Goal: Check status: Check status

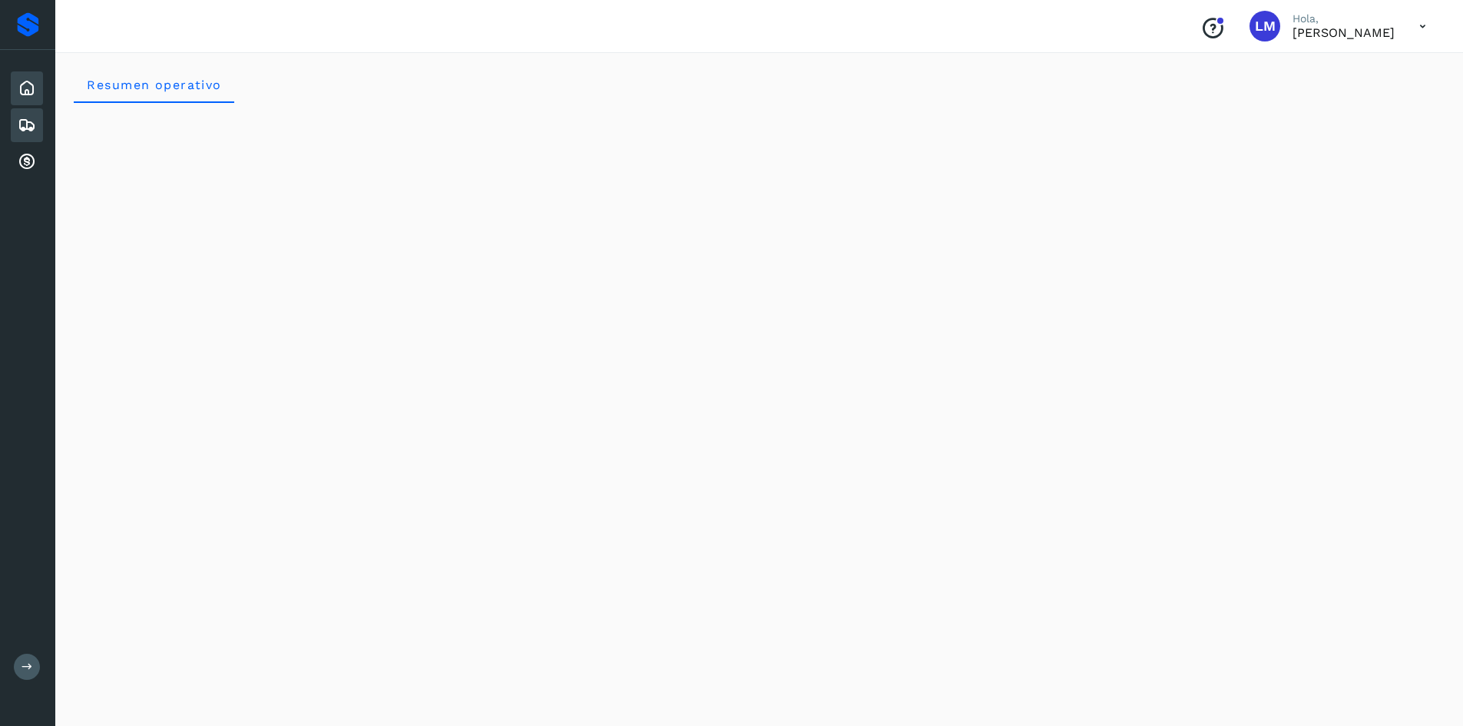
click at [32, 130] on icon at bounding box center [27, 125] width 18 height 18
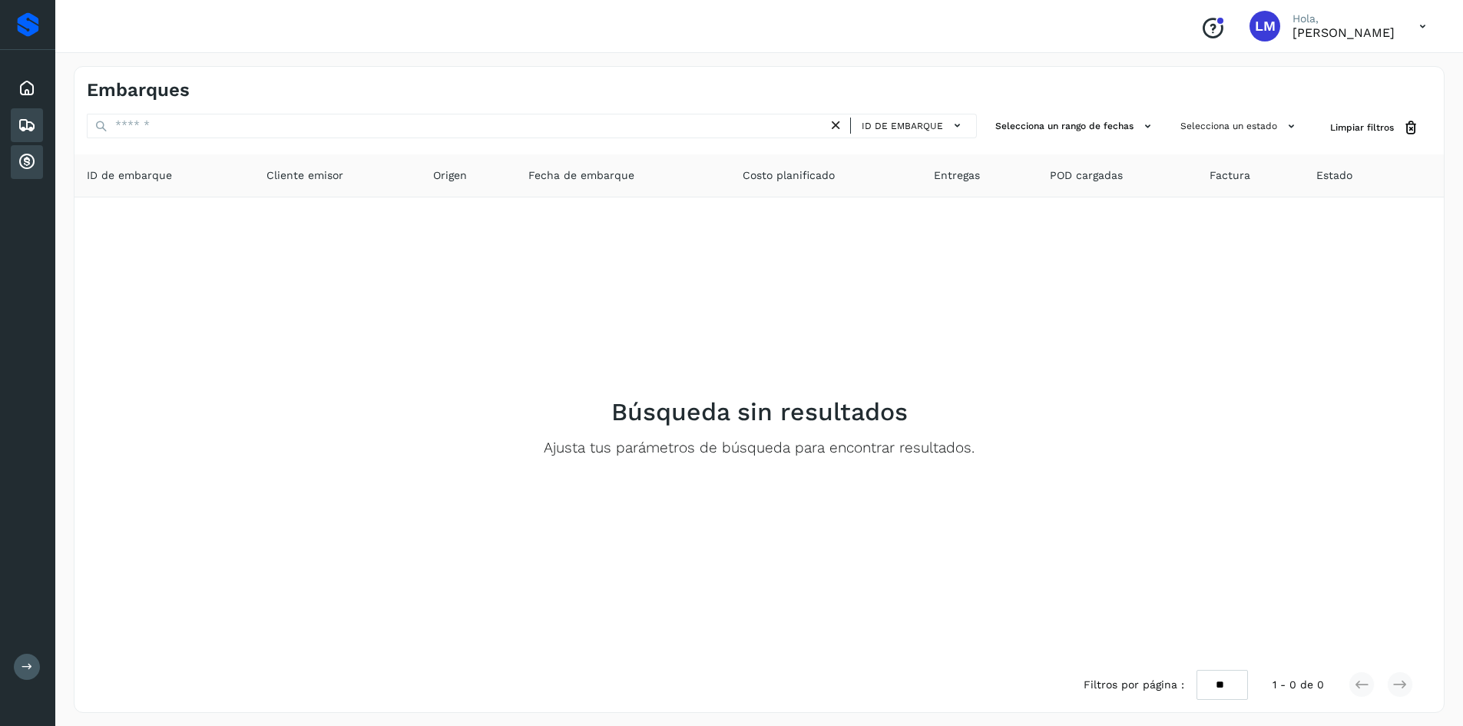
click at [35, 164] on icon at bounding box center [27, 162] width 18 height 18
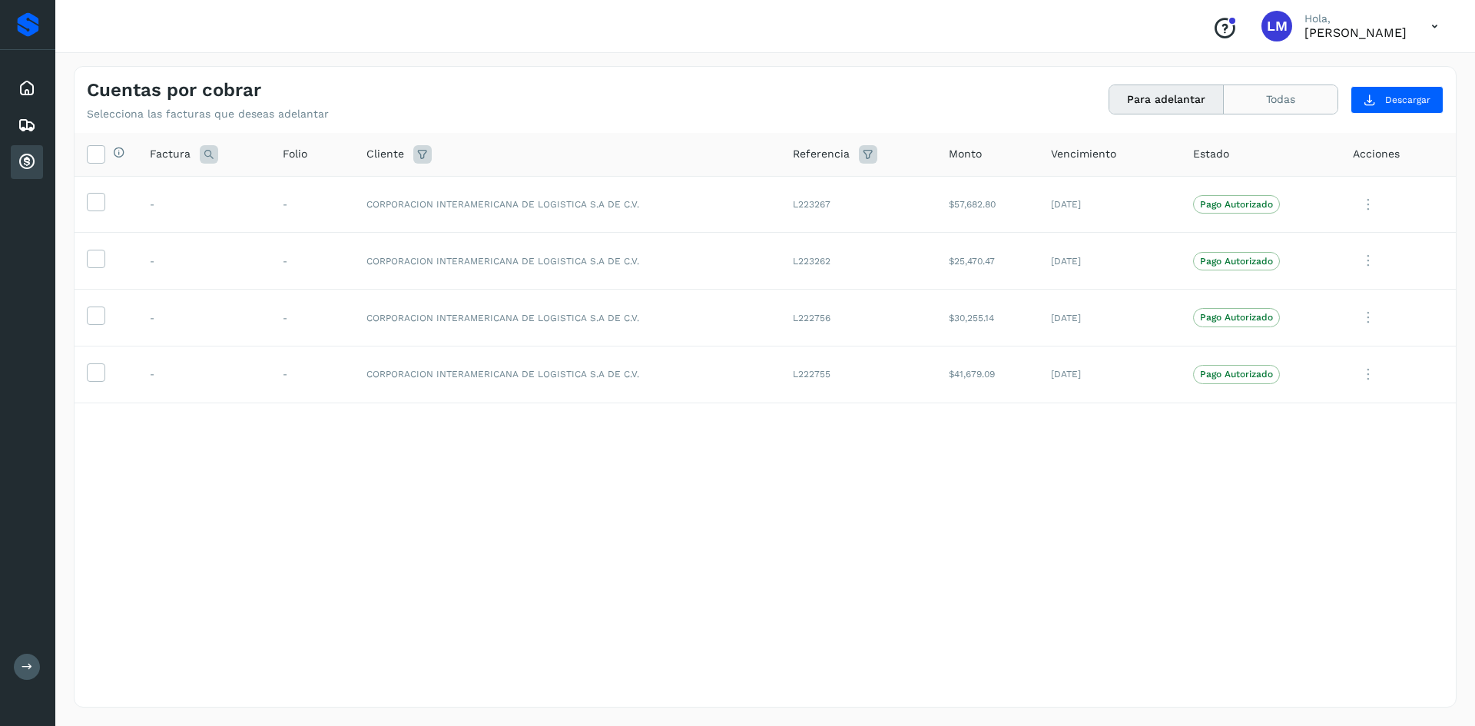
click at [1279, 104] on button "Todas" at bounding box center [1280, 99] width 114 height 28
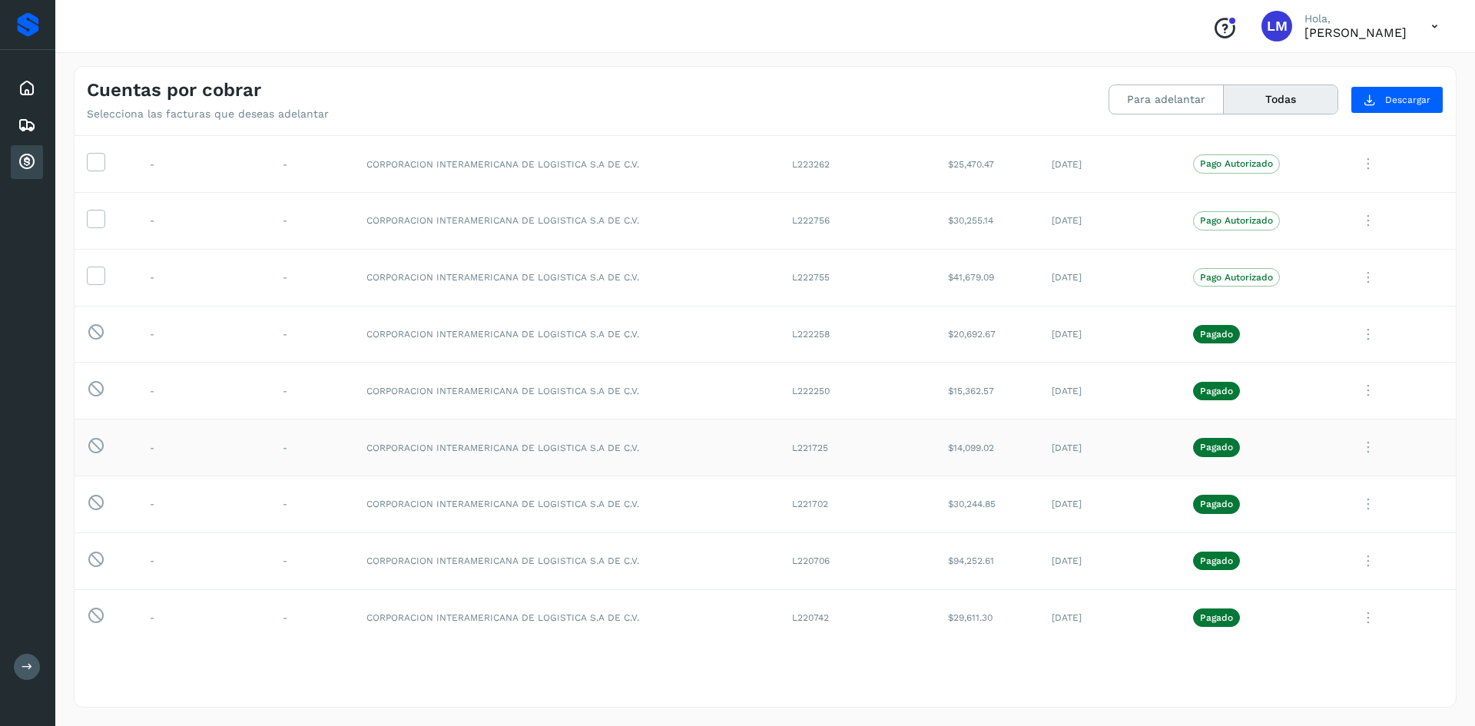
scroll to position [230, 0]
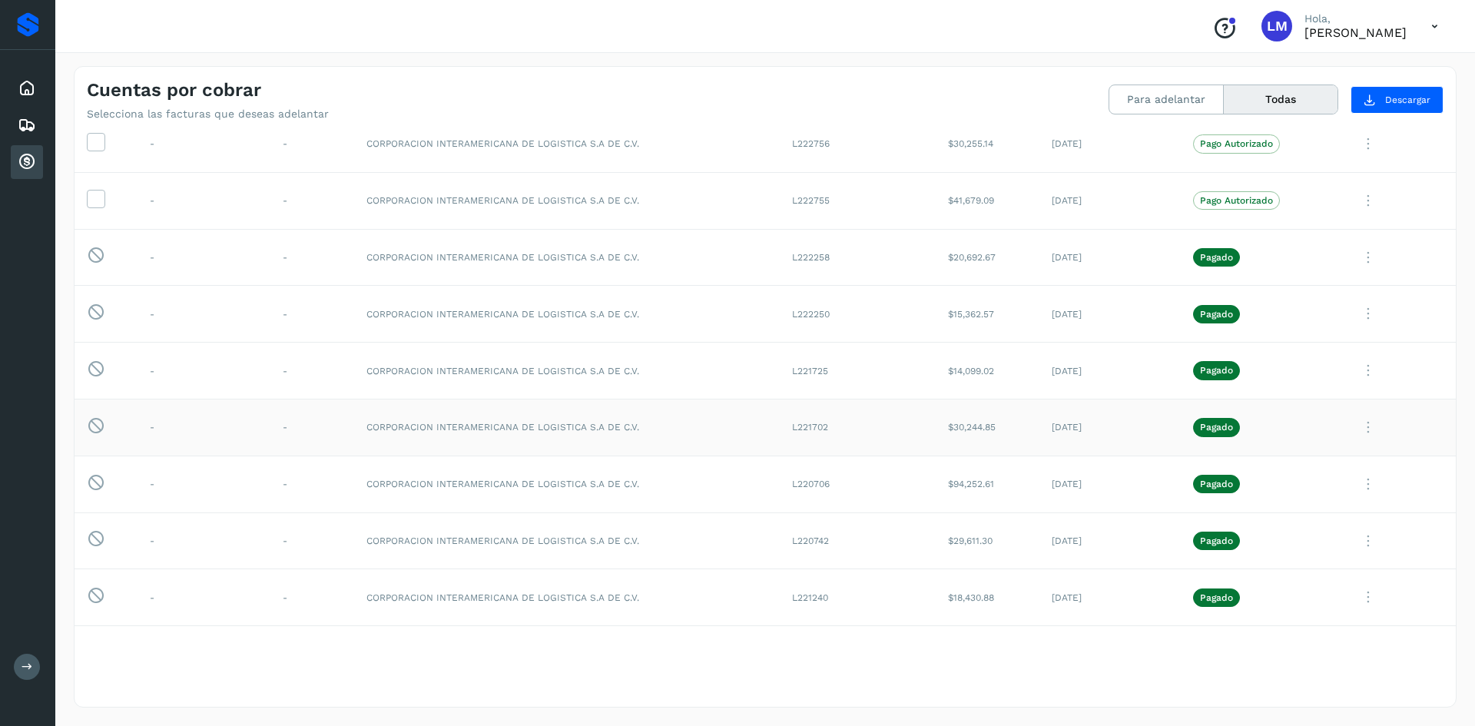
click at [1360, 429] on icon at bounding box center [1367, 427] width 31 height 31
click at [1300, 551] on button "CEP" at bounding box center [1350, 554] width 183 height 29
click at [1358, 372] on icon at bounding box center [1367, 370] width 31 height 31
click at [1304, 498] on button "CEP" at bounding box center [1350, 497] width 183 height 29
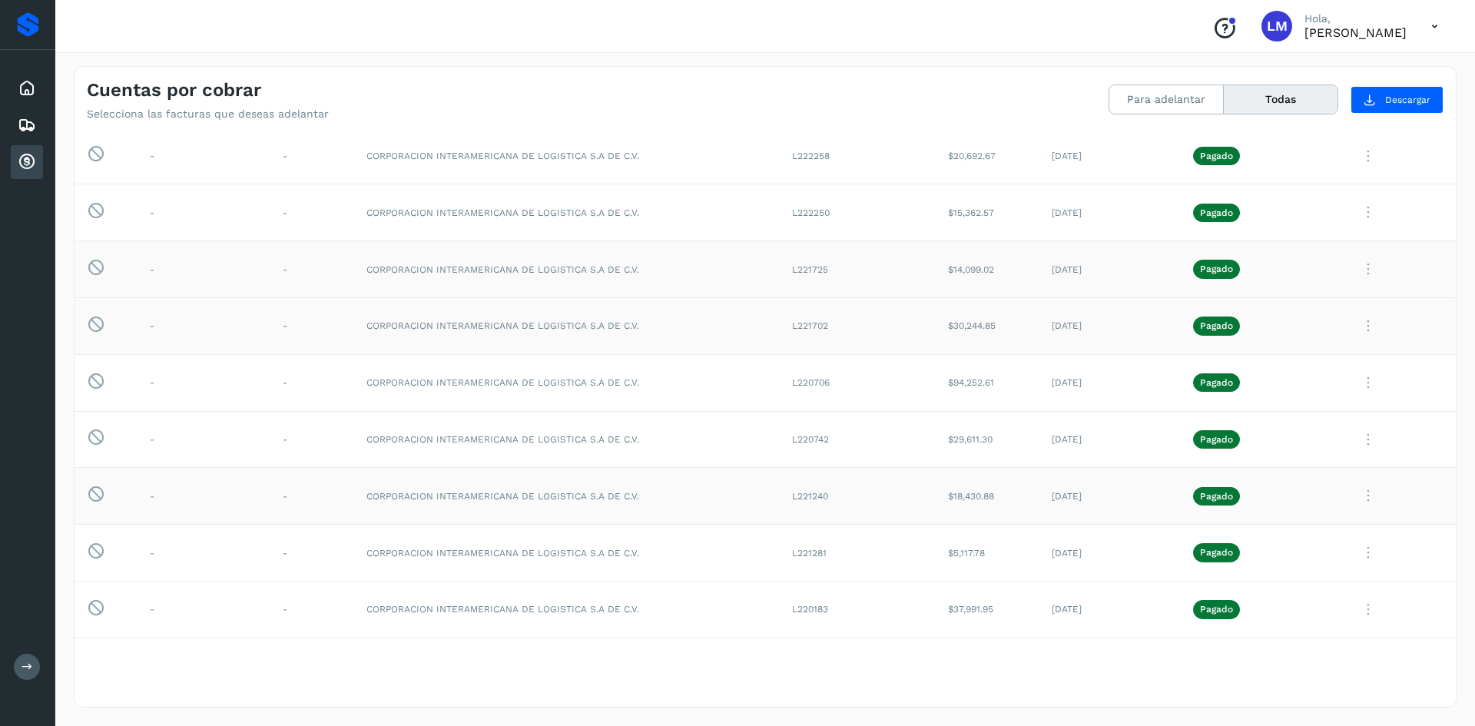
scroll to position [538, 0]
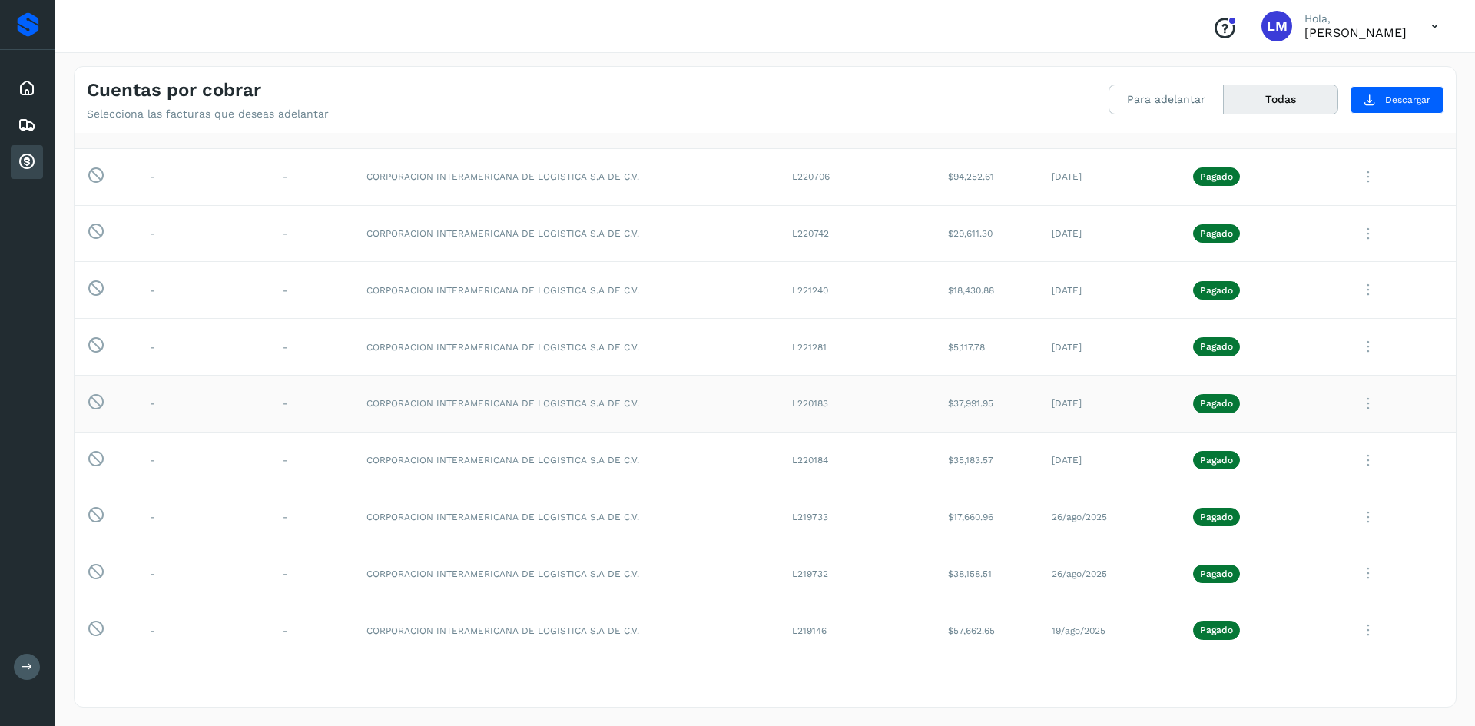
click at [1353, 403] on icon at bounding box center [1367, 403] width 31 height 31
click at [1296, 538] on button "CEP" at bounding box center [1350, 530] width 183 height 29
click at [1359, 341] on icon at bounding box center [1367, 346] width 31 height 31
click at [1305, 476] on button "CEP" at bounding box center [1350, 473] width 183 height 29
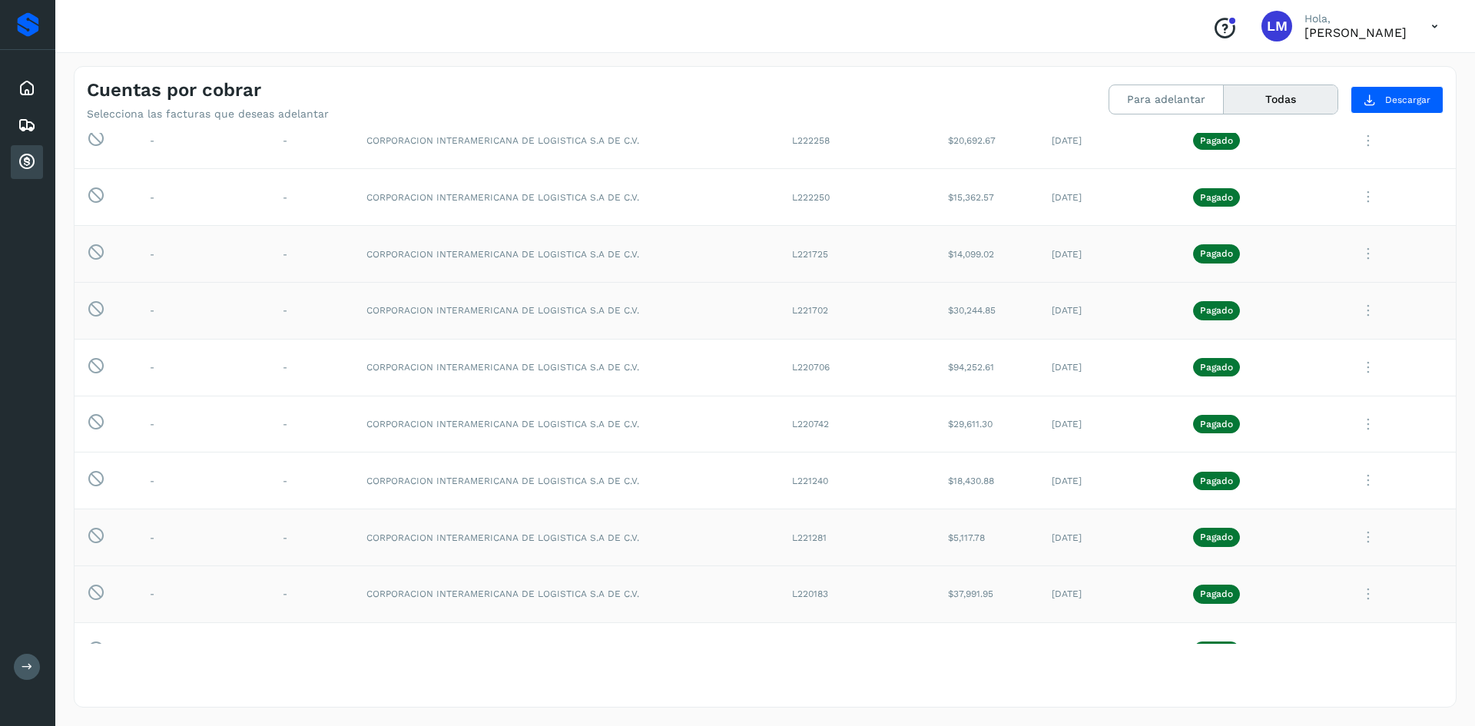
scroll to position [307, 0]
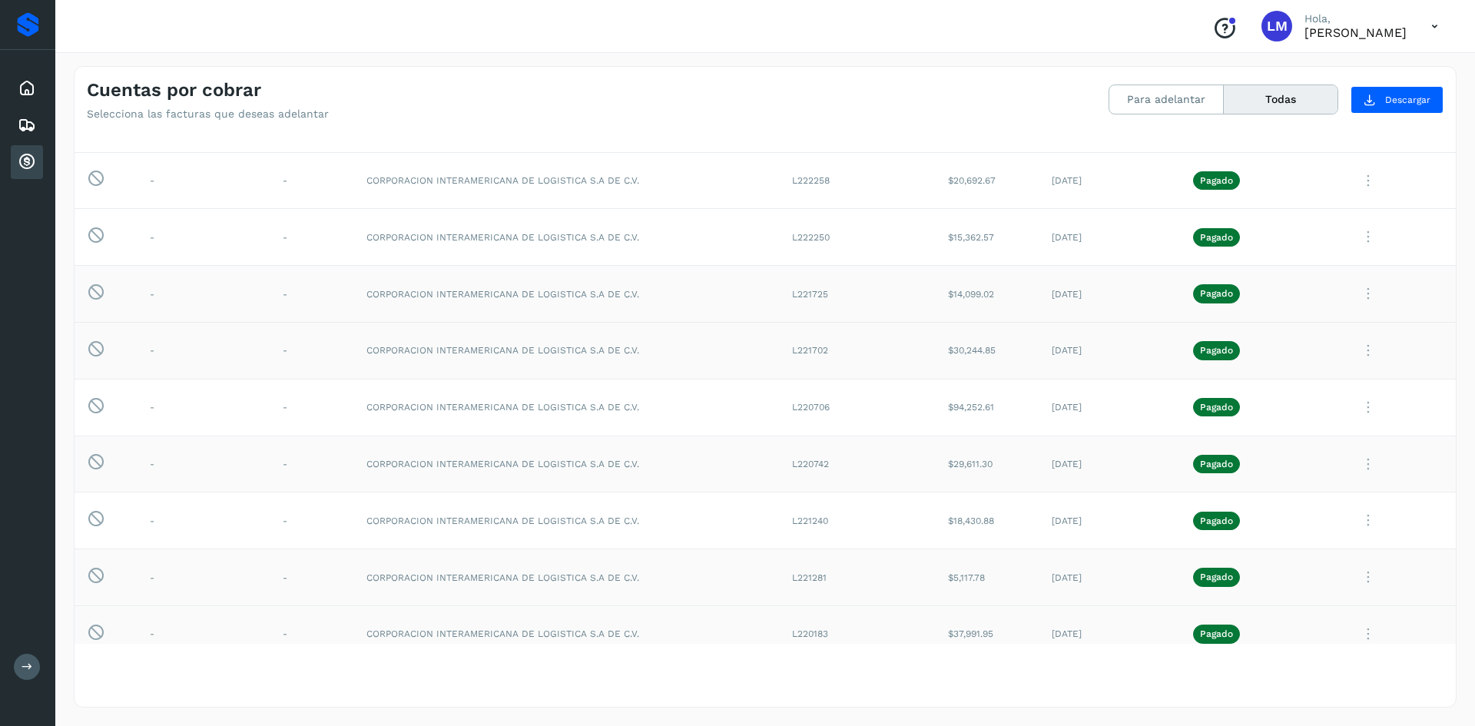
click at [1361, 458] on icon at bounding box center [1367, 464] width 31 height 31
click at [1309, 593] on button "CEP" at bounding box center [1350, 591] width 183 height 29
click at [1352, 295] on icon at bounding box center [1367, 293] width 31 height 31
click at [1323, 412] on button "CEP" at bounding box center [1350, 420] width 183 height 29
click at [1356, 296] on icon at bounding box center [1367, 293] width 31 height 31
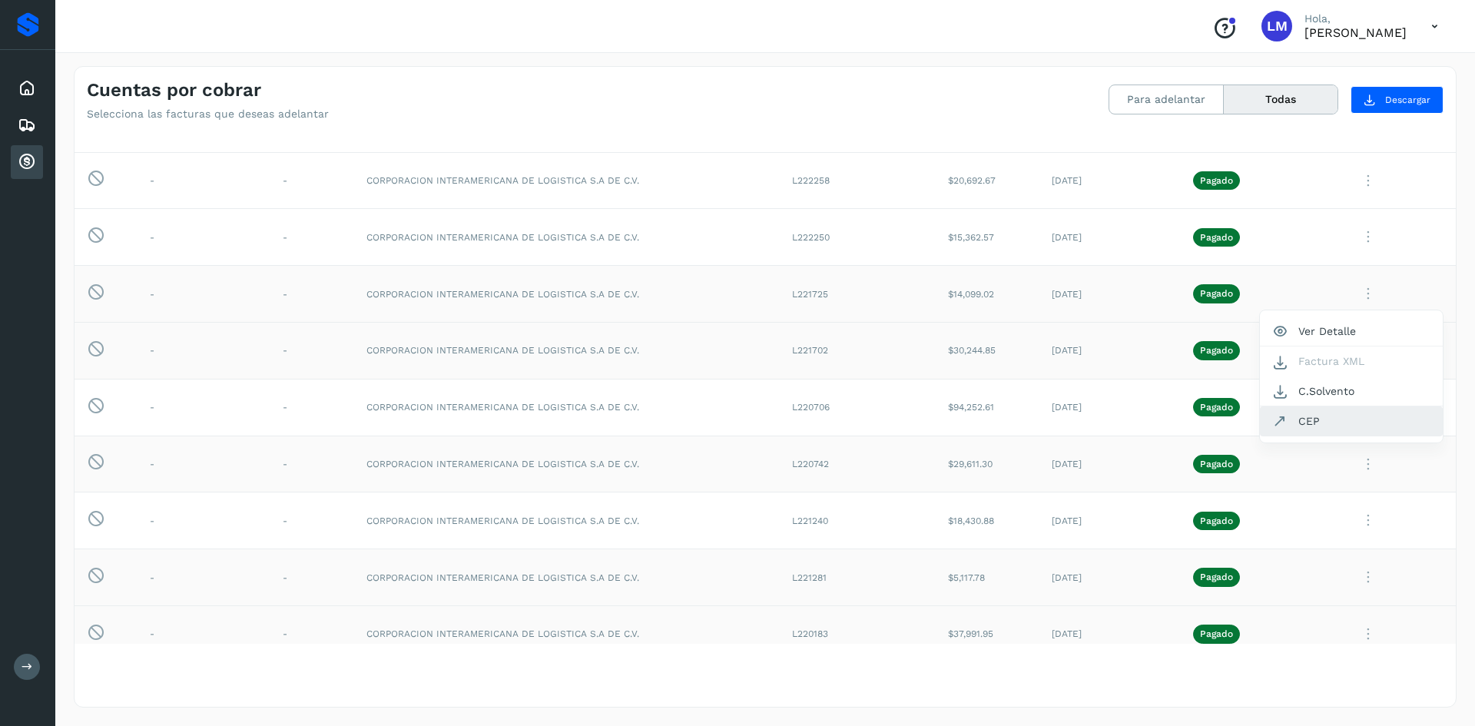
click at [1316, 422] on button "CEP" at bounding box center [1350, 420] width 183 height 29
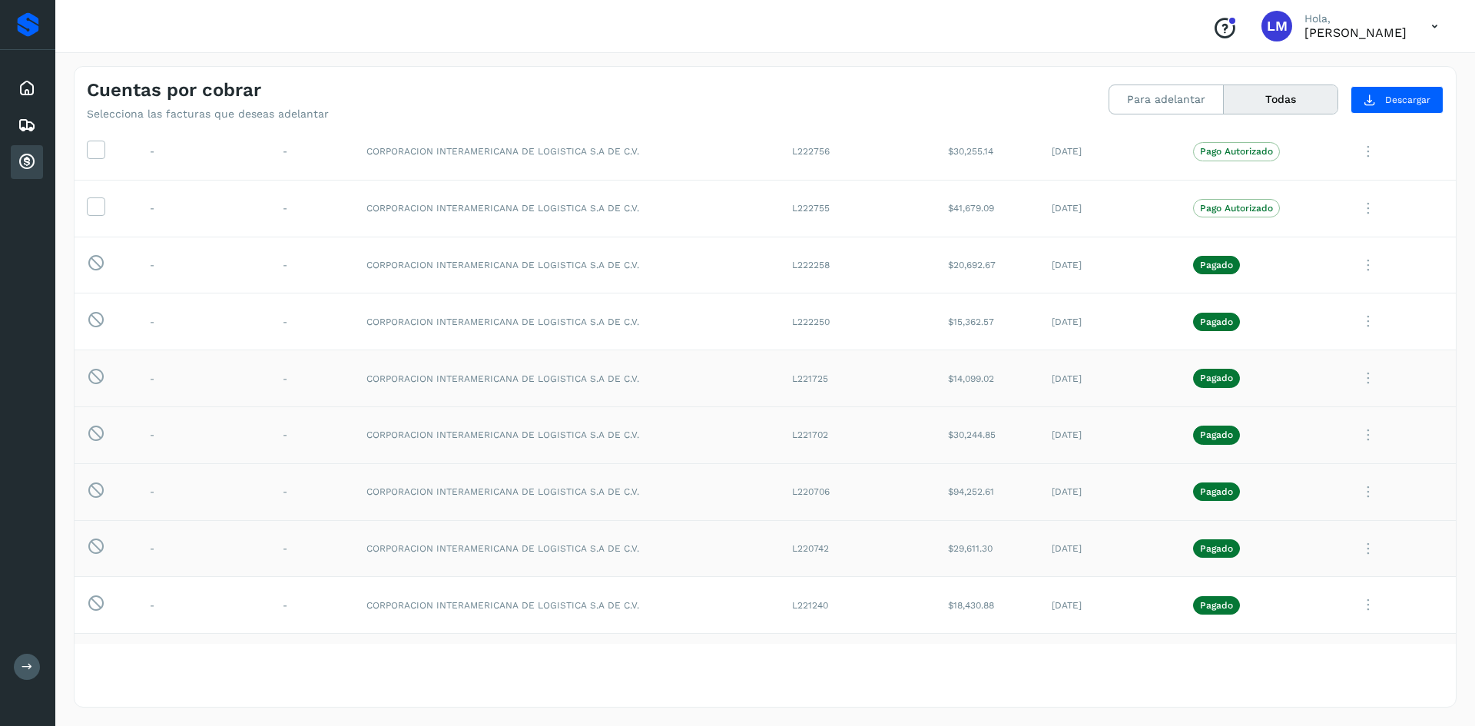
scroll to position [154, 0]
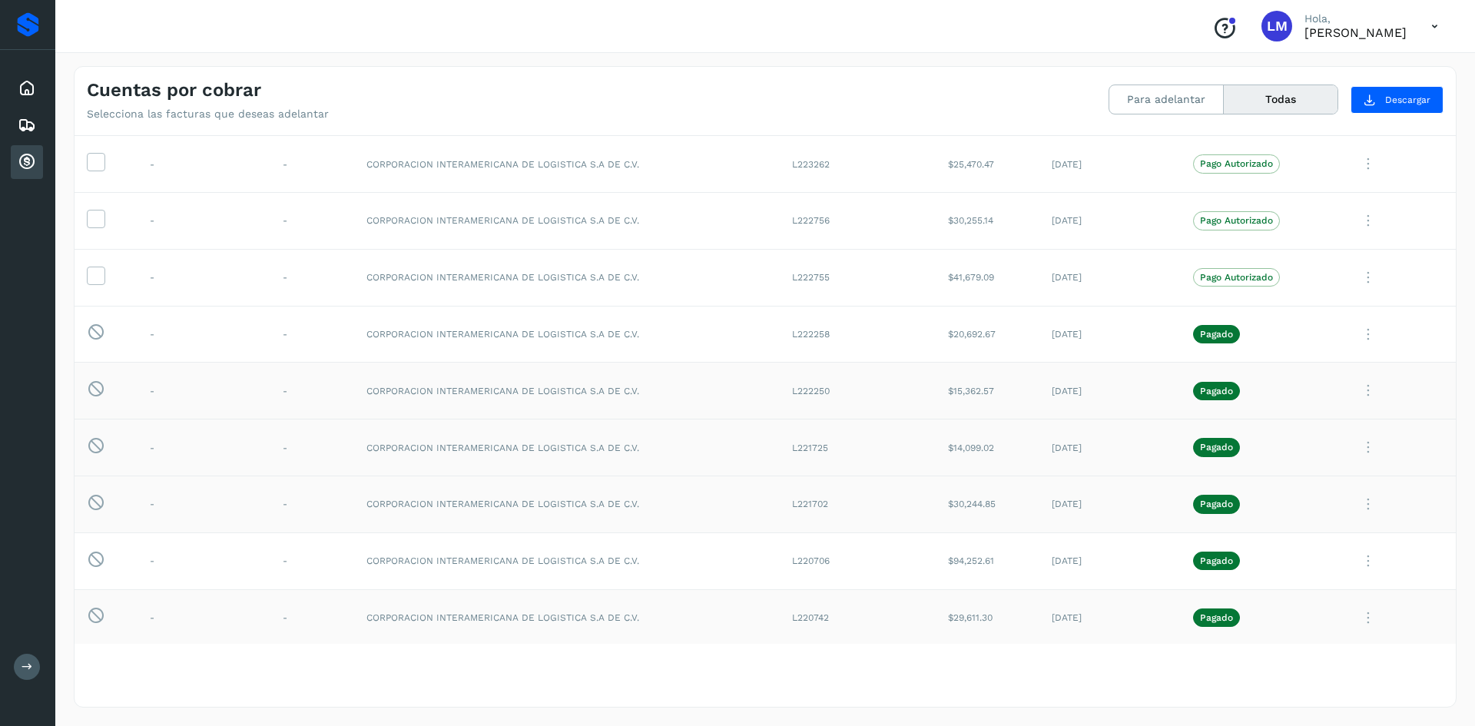
click at [1358, 387] on icon at bounding box center [1367, 390] width 31 height 31
click at [1283, 520] on button "CEP" at bounding box center [1350, 517] width 183 height 29
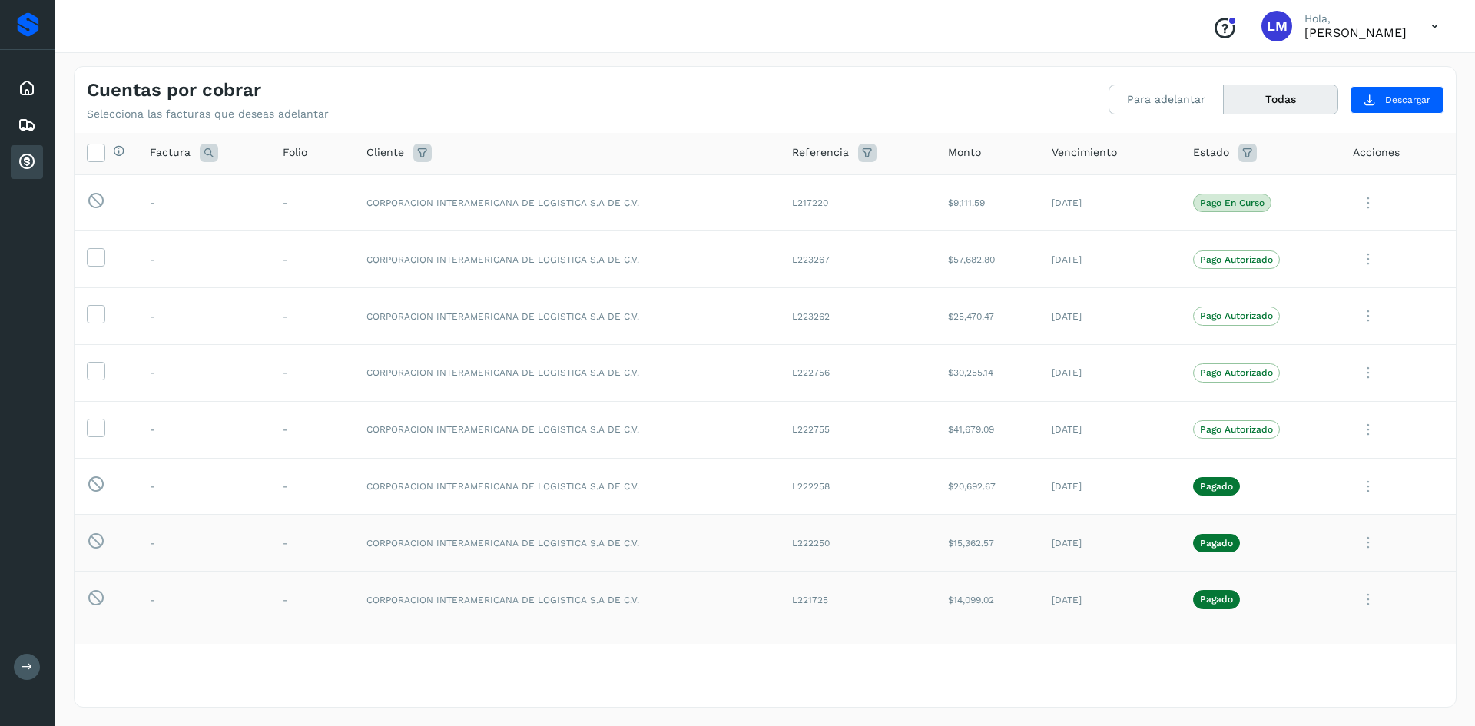
scroll to position [0, 0]
click at [1352, 426] on icon at bounding box center [1367, 430] width 31 height 31
